Goal: Find specific page/section: Find specific page/section

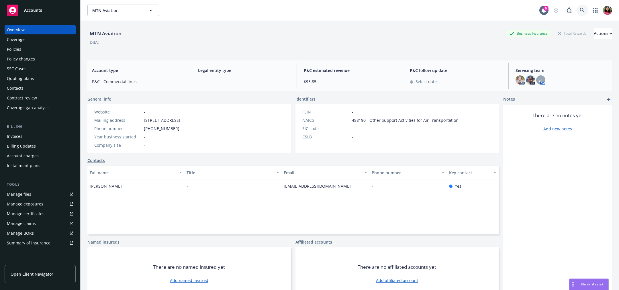
click at [582, 9] on icon at bounding box center [582, 10] width 5 height 5
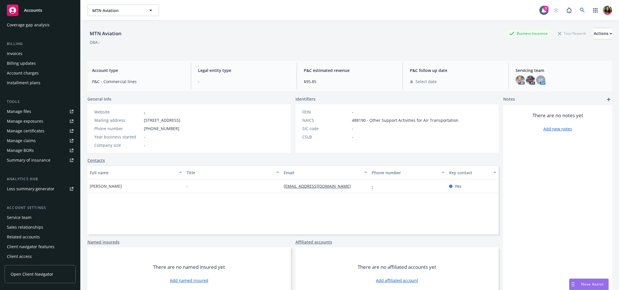
click at [36, 214] on div "Service team" at bounding box center [40, 217] width 66 height 9
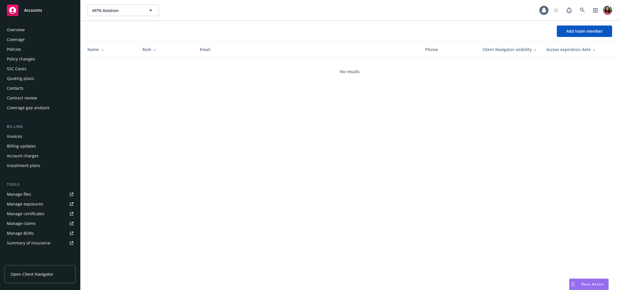
scroll to position [83, 0]
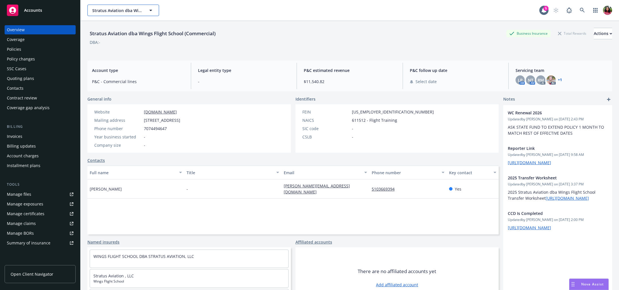
click at [125, 5] on button "Stratus Aviation dba Wings Flight School (Commercial)" at bounding box center [123, 10] width 72 height 11
type input "mtn"
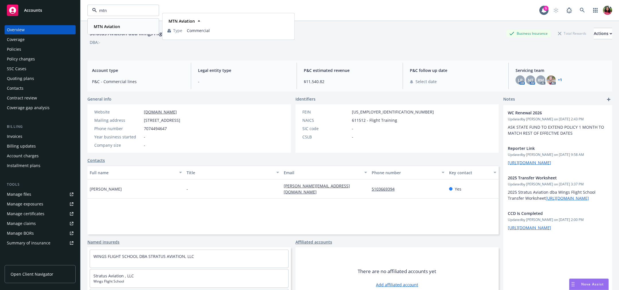
click at [115, 27] on strong "MTN Aviation" at bounding box center [107, 26] width 26 height 5
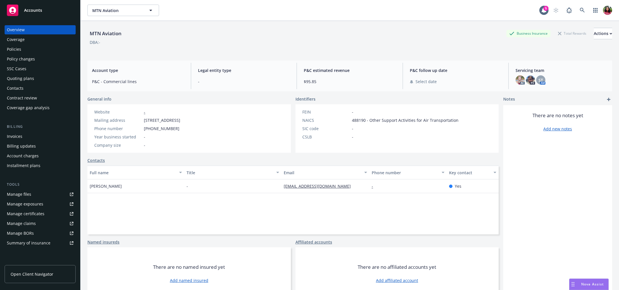
click at [7, 6] on rect at bounding box center [12, 10] width 11 height 11
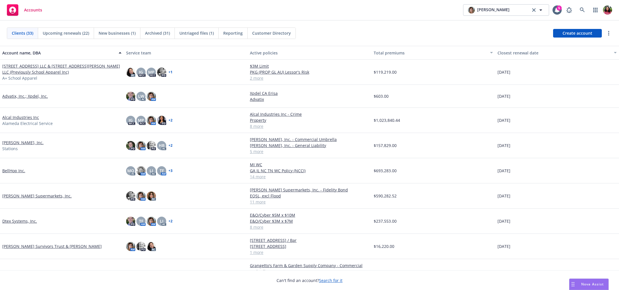
click at [11, 64] on link "[STREET_ADDRESS] LLC & [STREET_ADDRESS][PERSON_NAME] LLC (Previously School App…" at bounding box center [61, 69] width 119 height 12
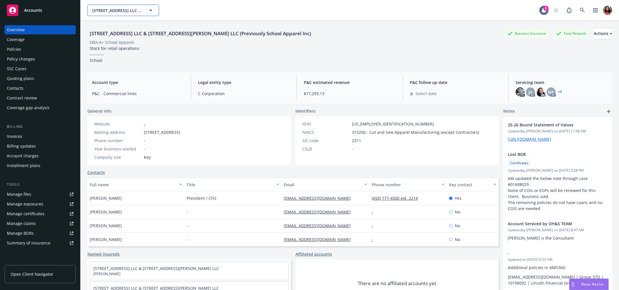
click at [112, 11] on span "[STREET_ADDRESS] LLC & [STREET_ADDRESS][PERSON_NAME] LLC (Previously School App…" at bounding box center [117, 10] width 50 height 6
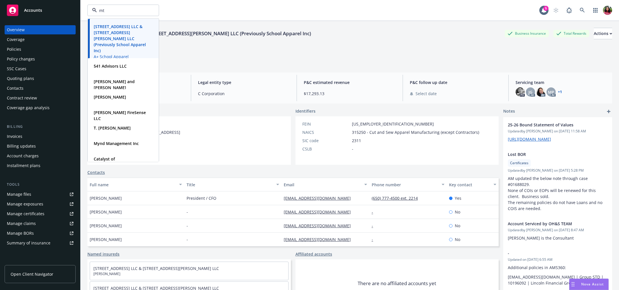
type input "mtn"
